Goal: Transaction & Acquisition: Book appointment/travel/reservation

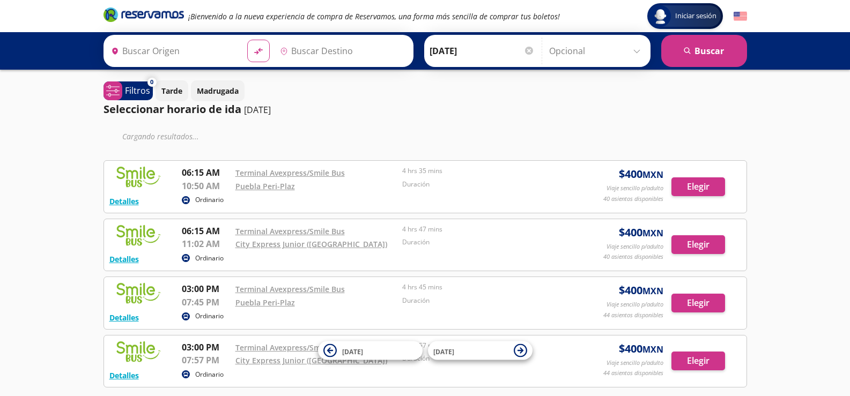
type input "[GEOGRAPHIC_DATA], [GEOGRAPHIC_DATA]"
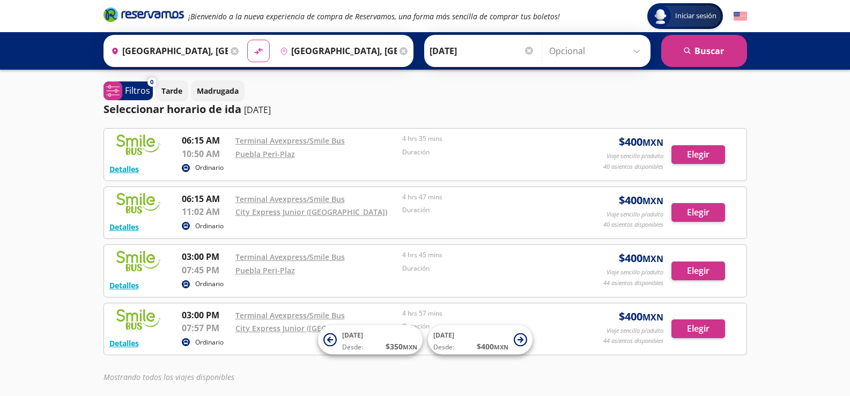
scroll to position [46, 0]
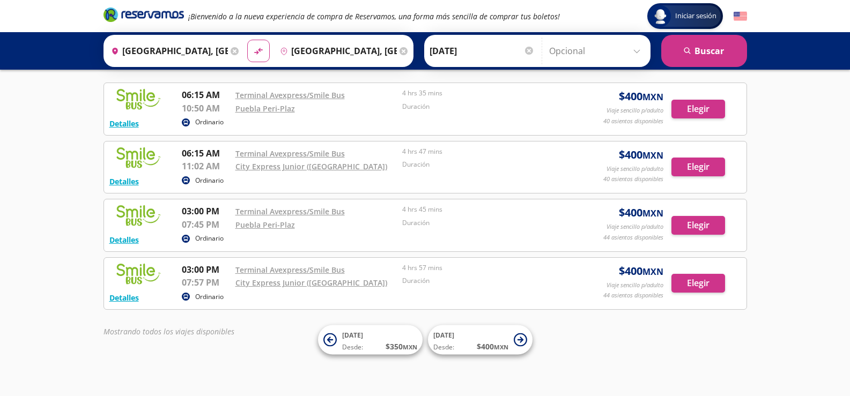
click at [207, 53] on input "[GEOGRAPHIC_DATA], [GEOGRAPHIC_DATA]" at bounding box center [167, 51] width 121 height 27
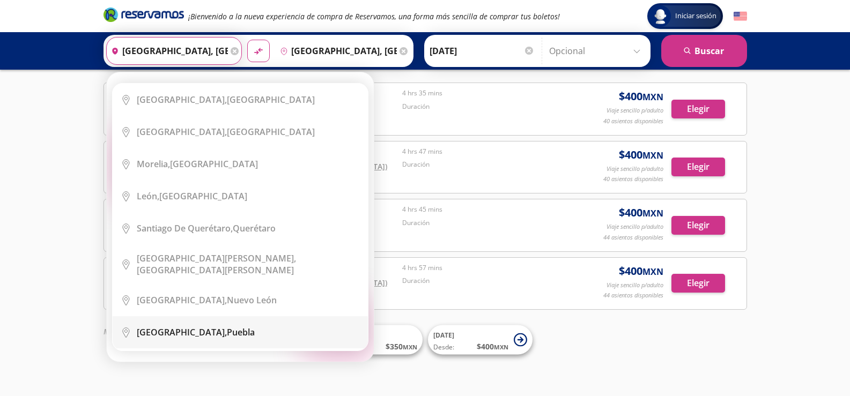
click at [197, 327] on div "[GEOGRAPHIC_DATA], [GEOGRAPHIC_DATA]" at bounding box center [196, 333] width 118 height 12
type input "[GEOGRAPHIC_DATA], [GEOGRAPHIC_DATA]"
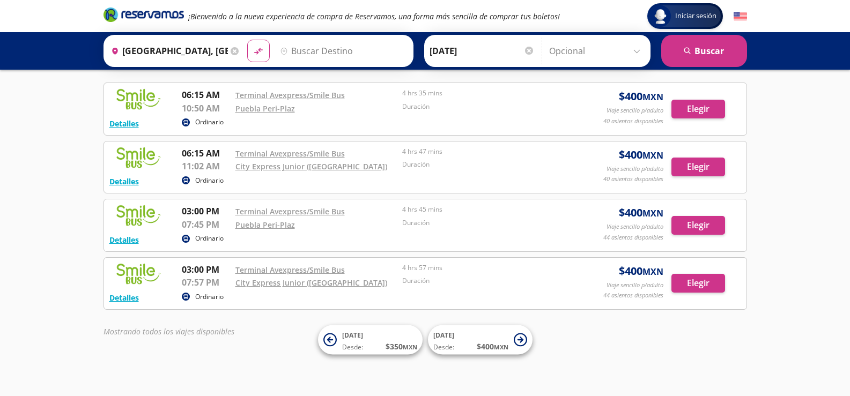
click at [332, 54] on input "Destino" at bounding box center [342, 51] width 132 height 27
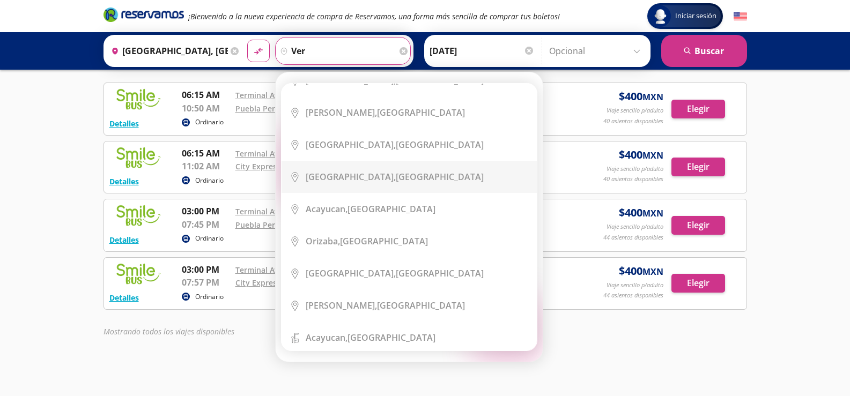
scroll to position [0, 0]
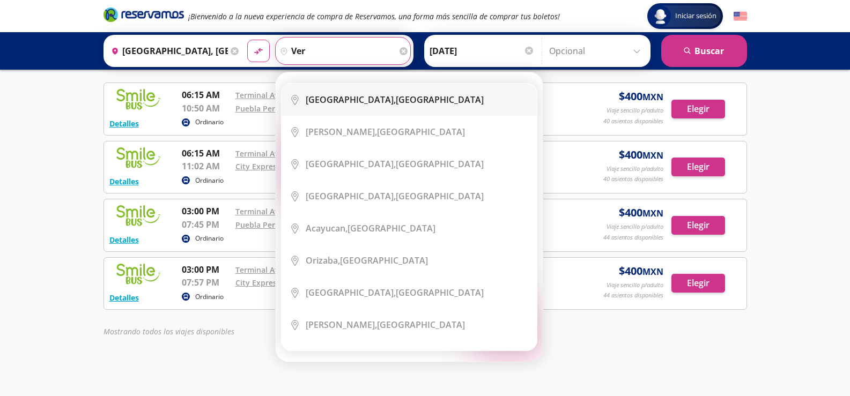
click at [370, 97] on div "[GEOGRAPHIC_DATA], [GEOGRAPHIC_DATA]" at bounding box center [395, 100] width 178 height 12
type input "[GEOGRAPHIC_DATA], [GEOGRAPHIC_DATA]"
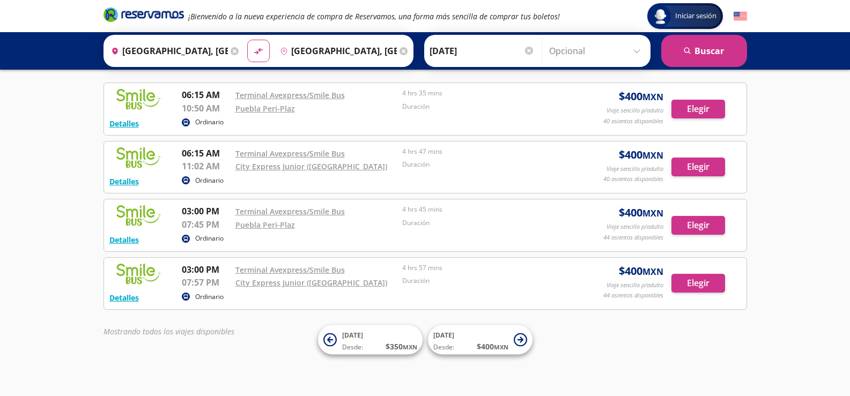
click at [463, 44] on input "[DATE]" at bounding box center [482, 51] width 105 height 27
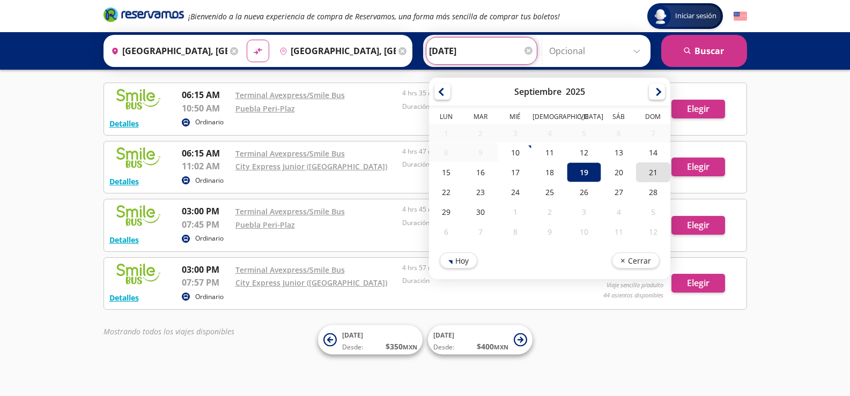
click at [641, 178] on div "21" at bounding box center [653, 173] width 34 height 20
type input "[DATE]"
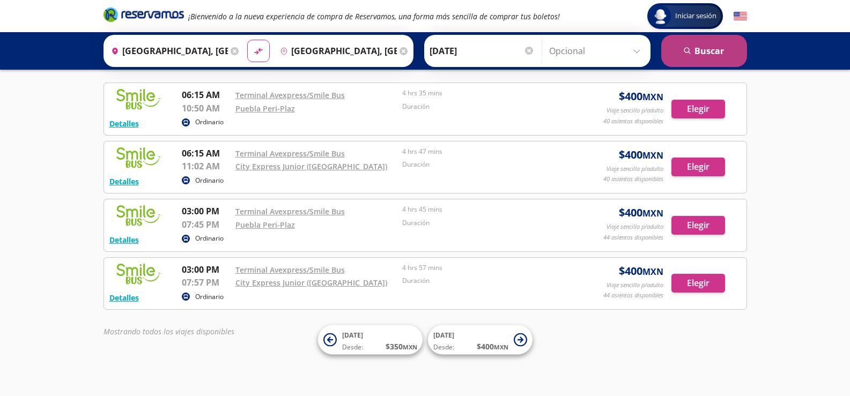
click at [710, 54] on button "search [GEOGRAPHIC_DATA]" at bounding box center [705, 51] width 86 height 32
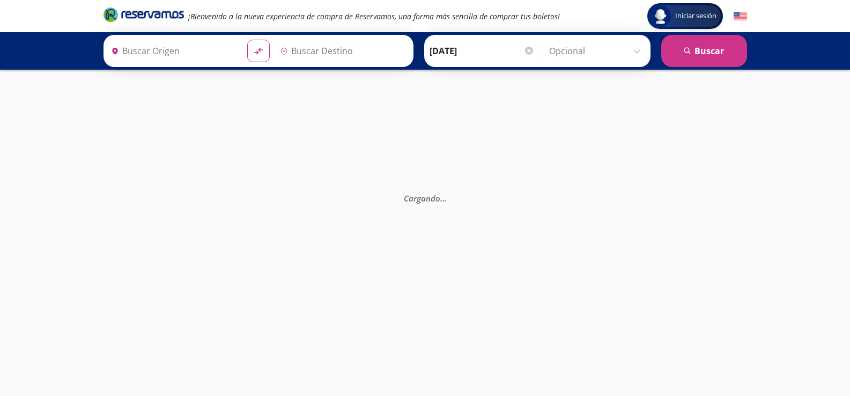
type input "[GEOGRAPHIC_DATA], [GEOGRAPHIC_DATA]"
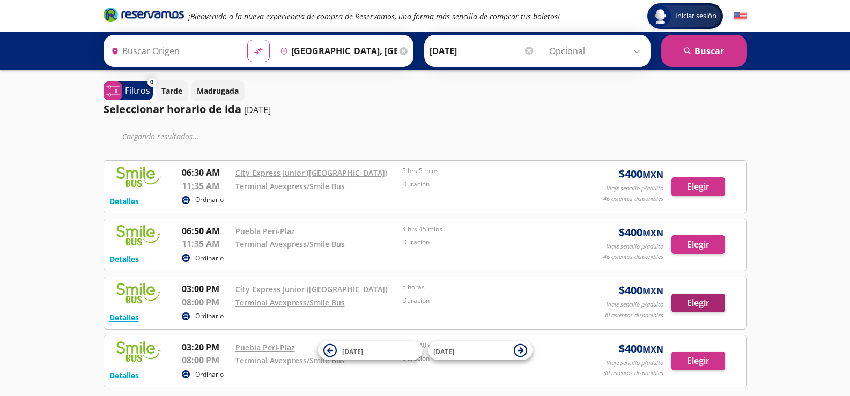
type input "[GEOGRAPHIC_DATA], [GEOGRAPHIC_DATA]"
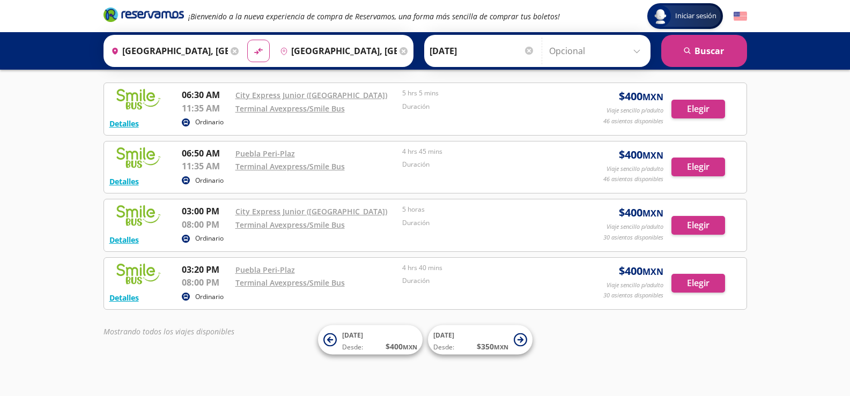
scroll to position [46, 0]
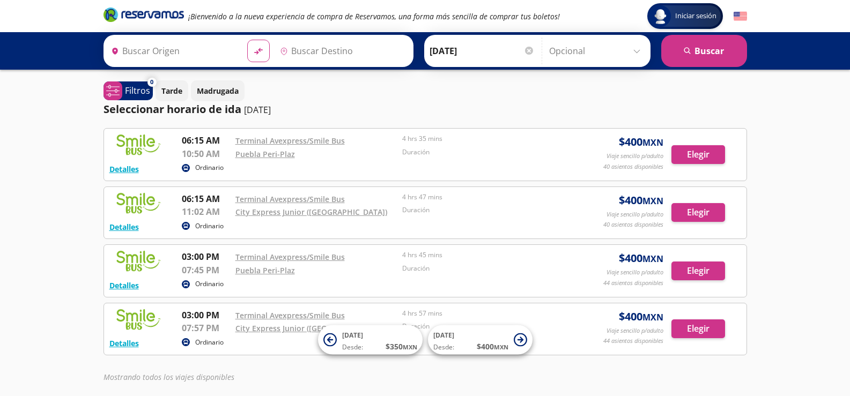
type input "[GEOGRAPHIC_DATA], [GEOGRAPHIC_DATA]"
